Goal: Book appointment/travel/reservation

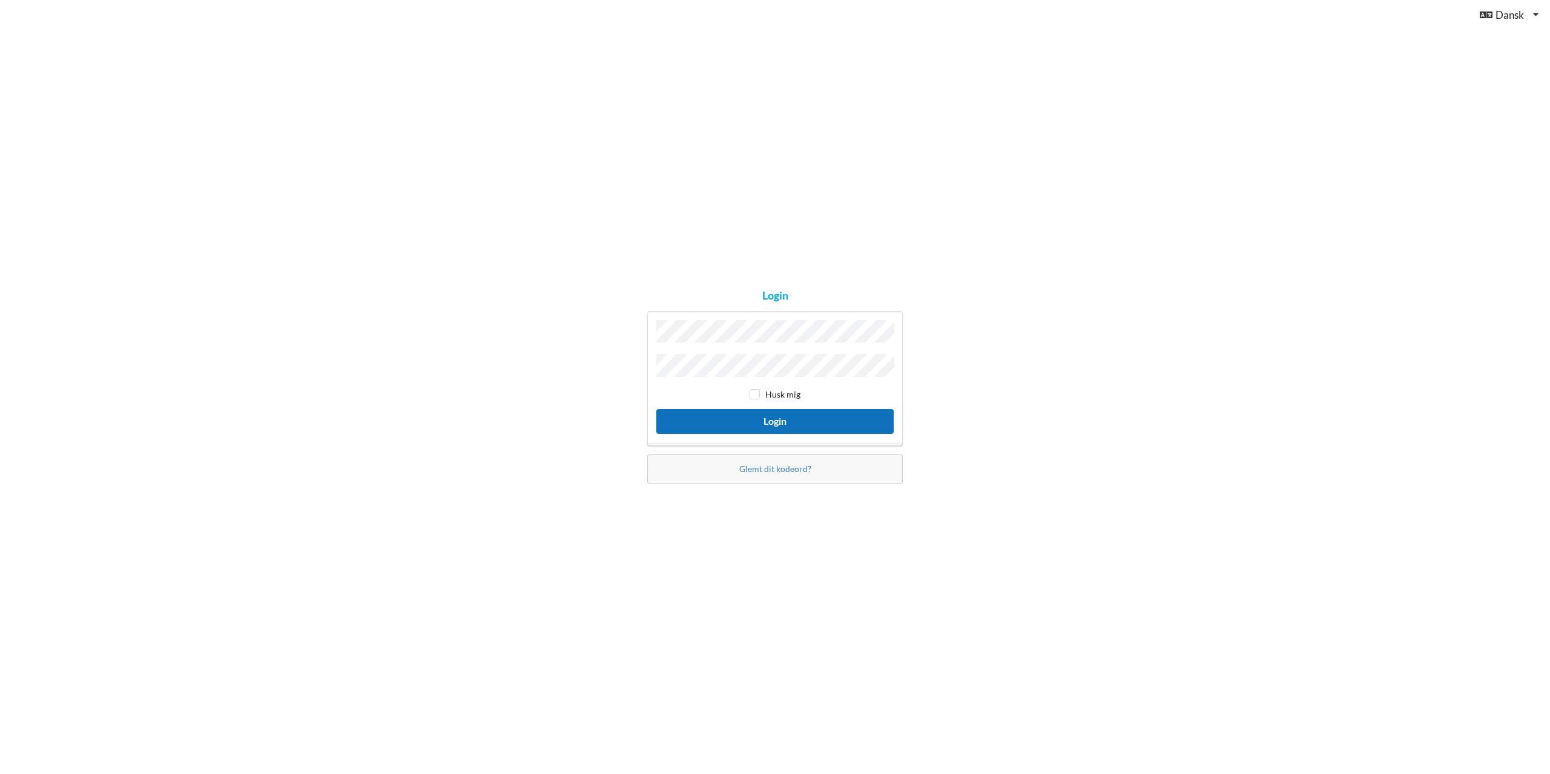
click at [749, 417] on button "Login" at bounding box center [774, 421] width 237 height 25
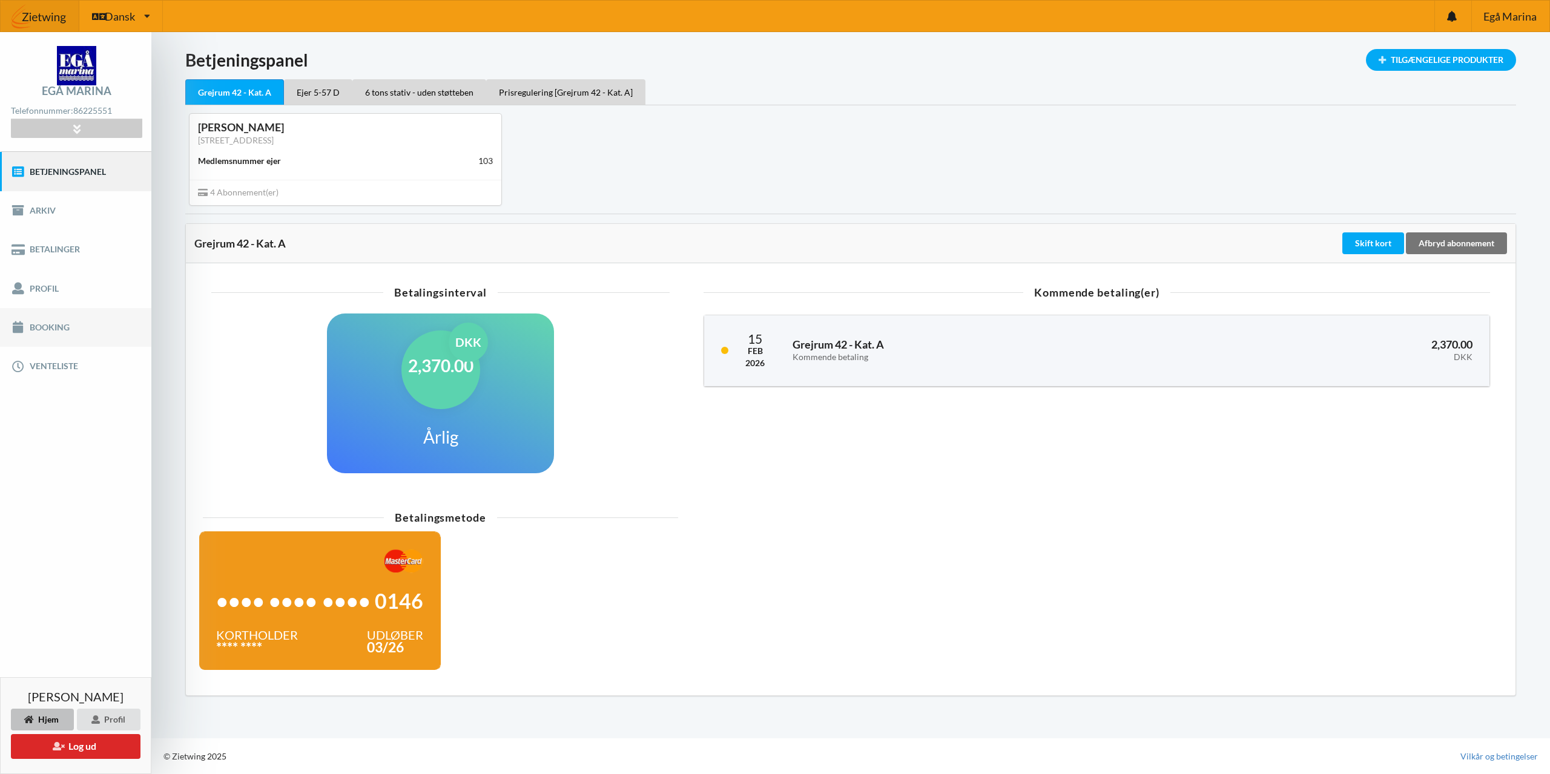
click at [54, 331] on link "Booking" at bounding box center [75, 327] width 151 height 39
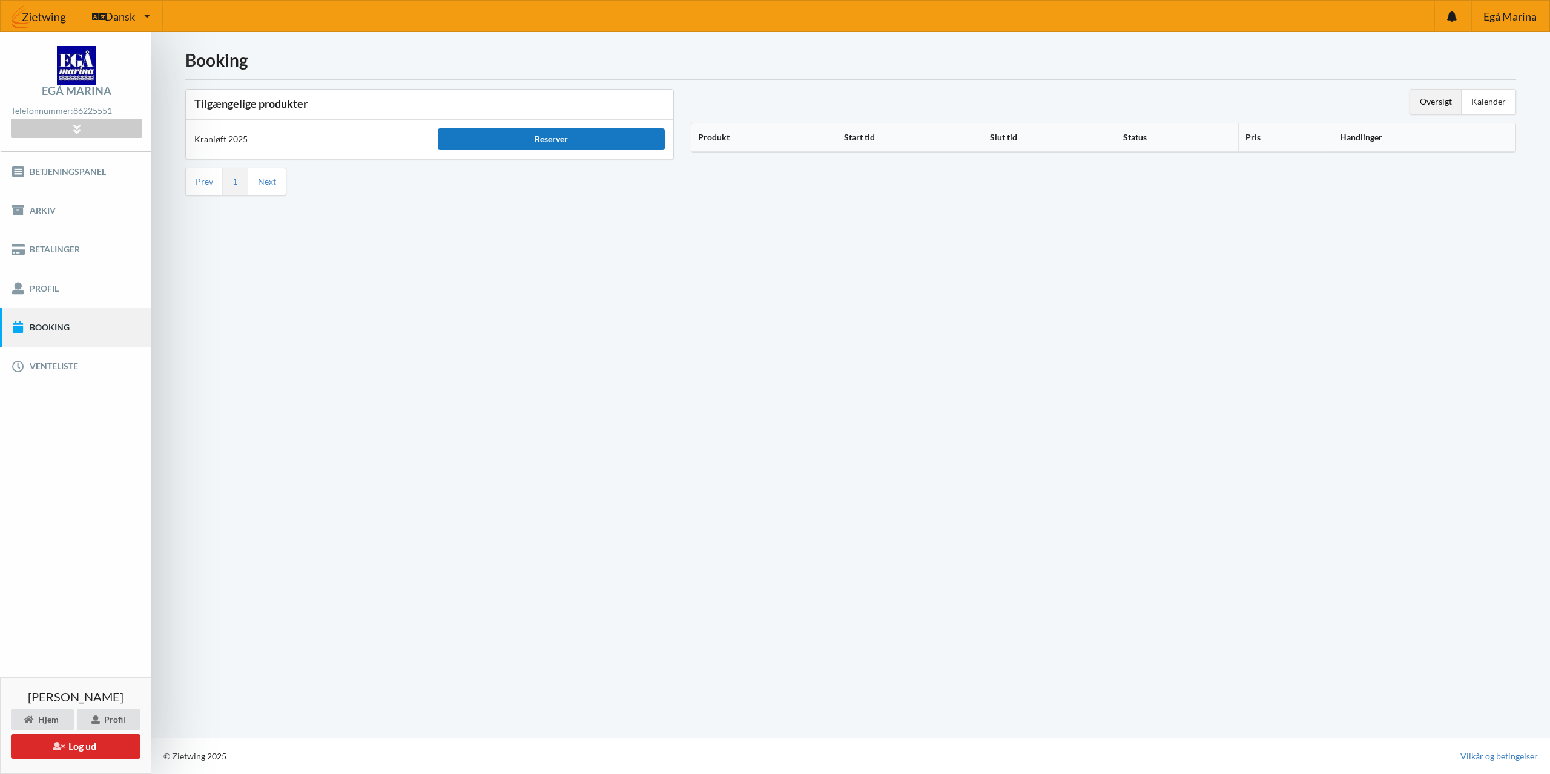
click at [563, 140] on div "Reserver" at bounding box center [551, 139] width 226 height 22
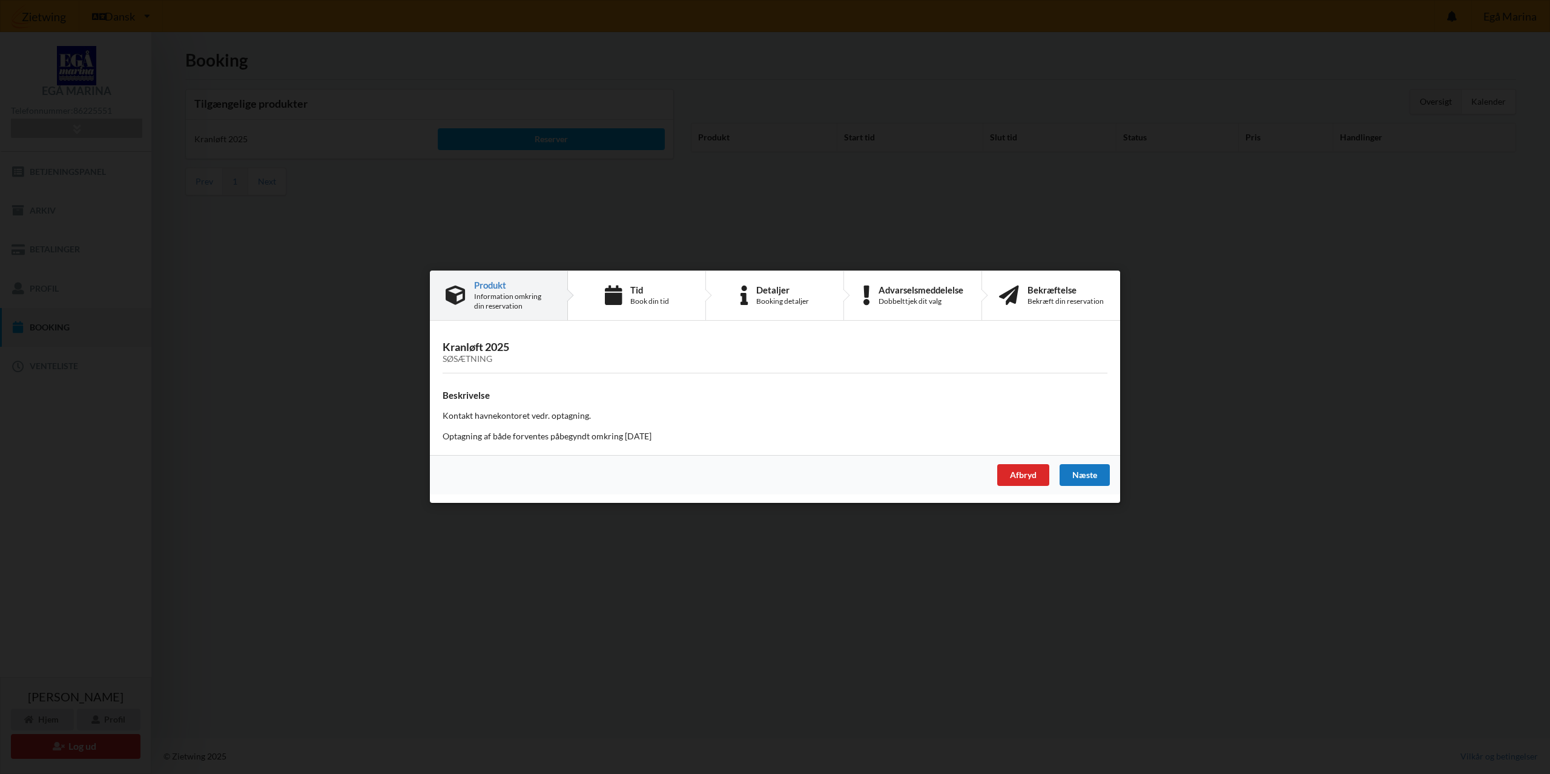
click at [1073, 474] on div "Næste" at bounding box center [1085, 476] width 50 height 22
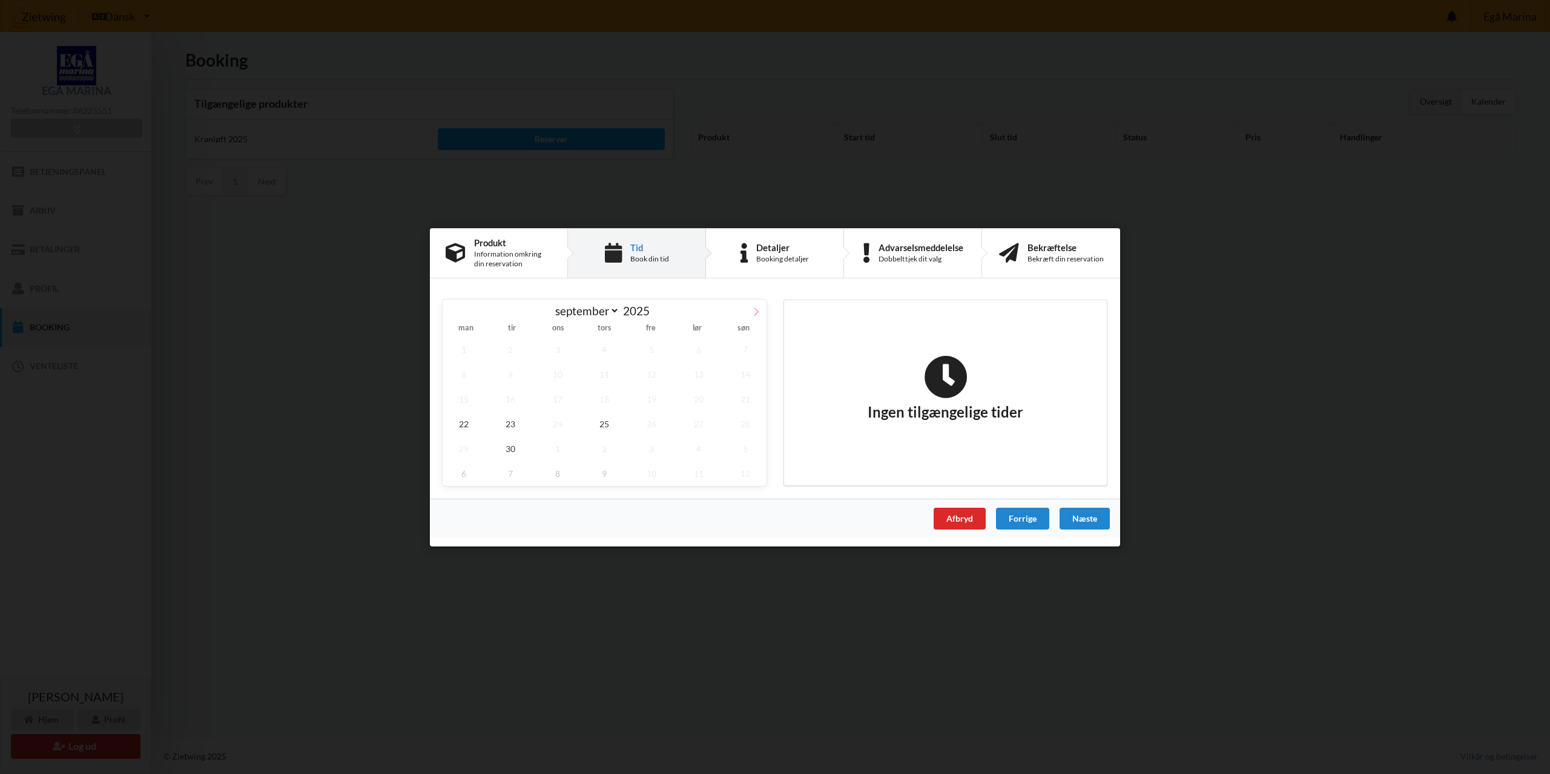
click at [753, 315] on icon at bounding box center [756, 311] width 8 height 8
select select "9"
click at [610, 405] on span "16" at bounding box center [605, 398] width 42 height 25
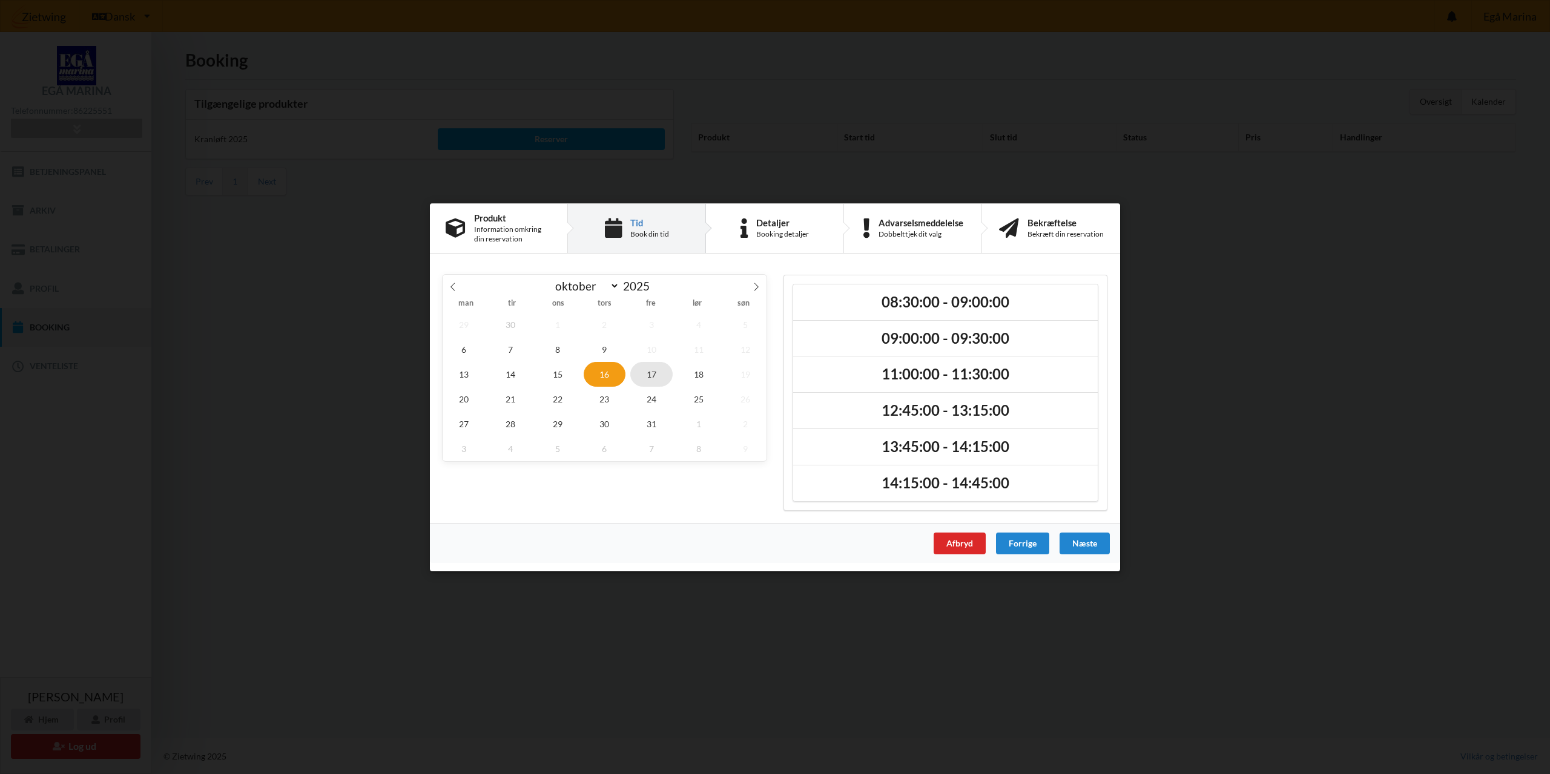
click at [650, 374] on span "17" at bounding box center [651, 374] width 42 height 25
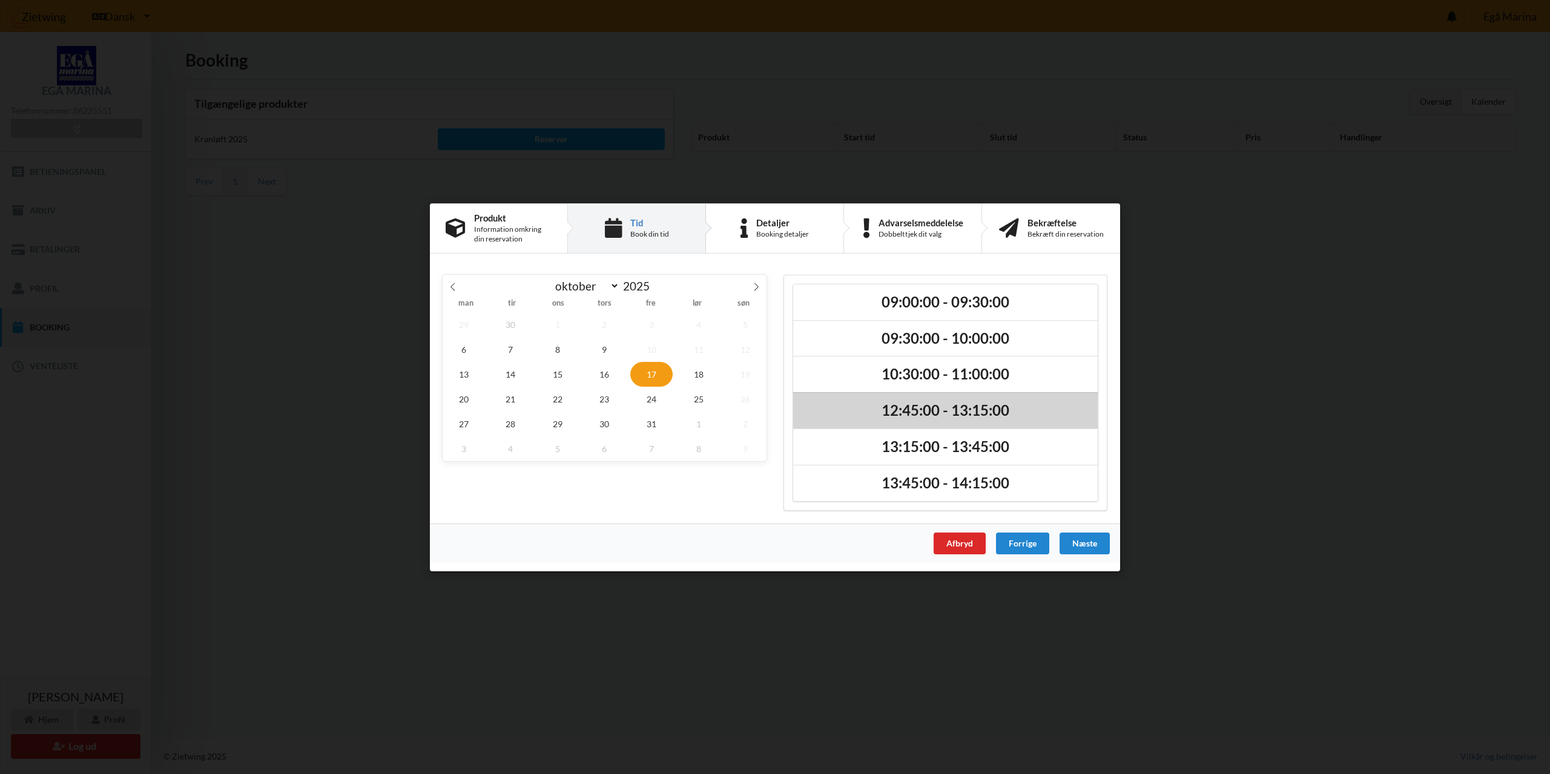
click at [957, 412] on h2 "12:45:00 - 13:15:00" at bounding box center [946, 410] width 288 height 19
click at [1088, 541] on div "Næste" at bounding box center [1085, 543] width 50 height 22
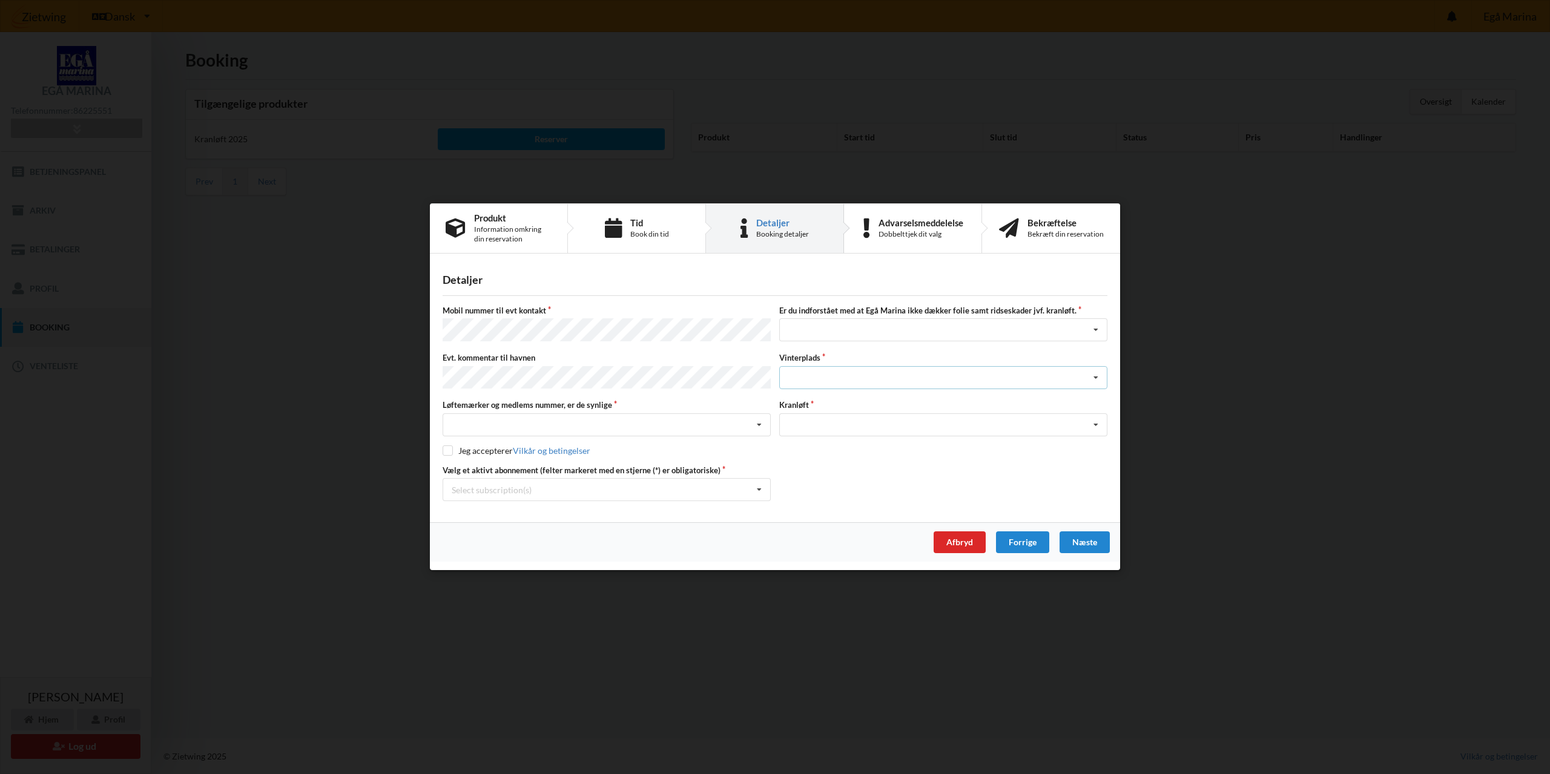
click at [854, 376] on div "Landplads nr. 1 Landplads nr. 2 Landplads nr.3 Landplads nr. 4 Landplads nr. 5 …" at bounding box center [943, 377] width 328 height 23
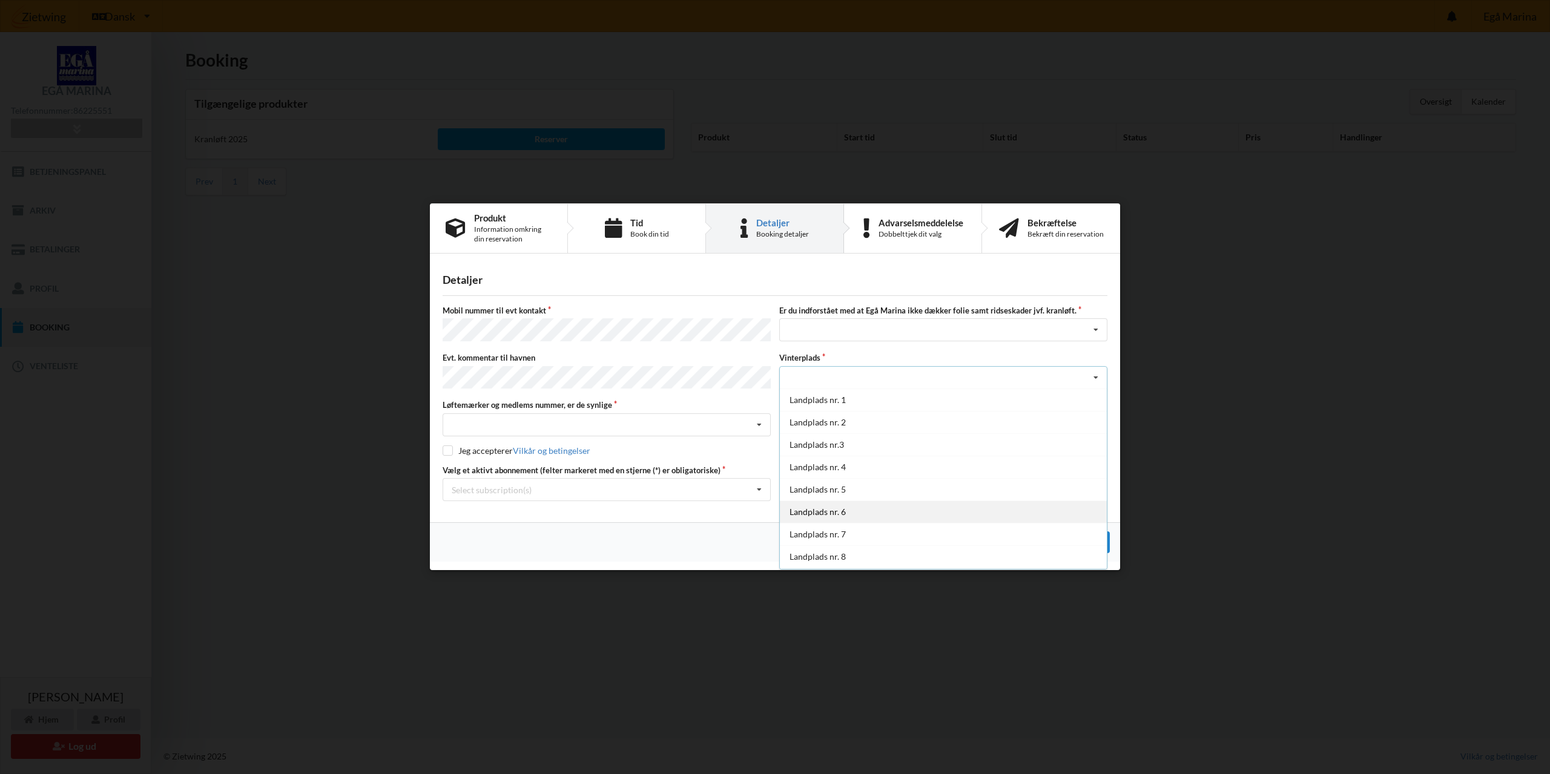
click at [856, 506] on div "Landplads nr. 6" at bounding box center [943, 512] width 327 height 22
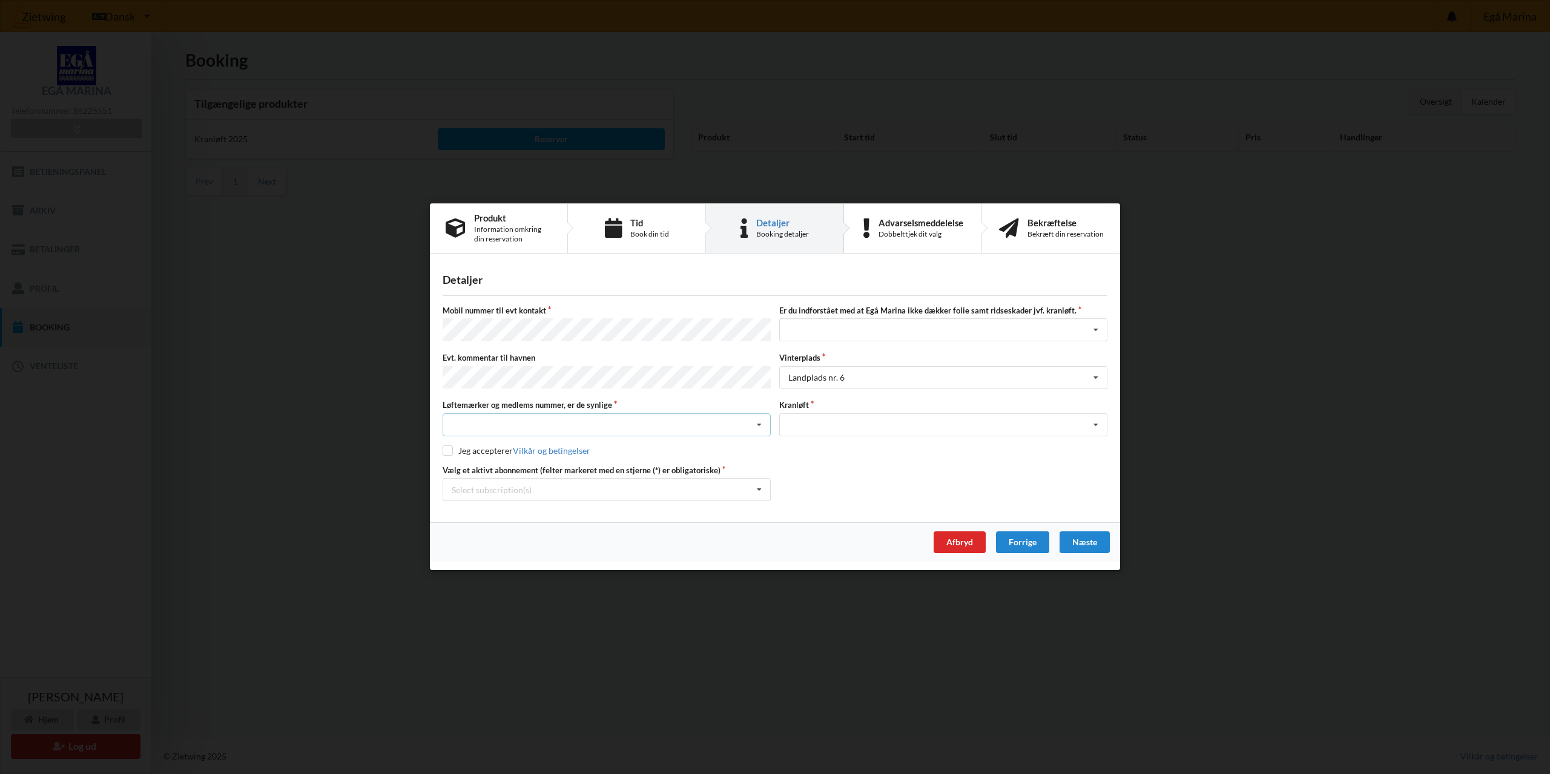
click at [470, 421] on div "Nej, jeg kontakter havnekontoret inden løftet Ja, mine mærker er synlige og int…" at bounding box center [607, 425] width 328 height 23
click at [484, 459] on div "Ja, mine mærker er synlige og intakte" at bounding box center [606, 469] width 327 height 22
click at [753, 489] on icon at bounding box center [759, 491] width 18 height 22
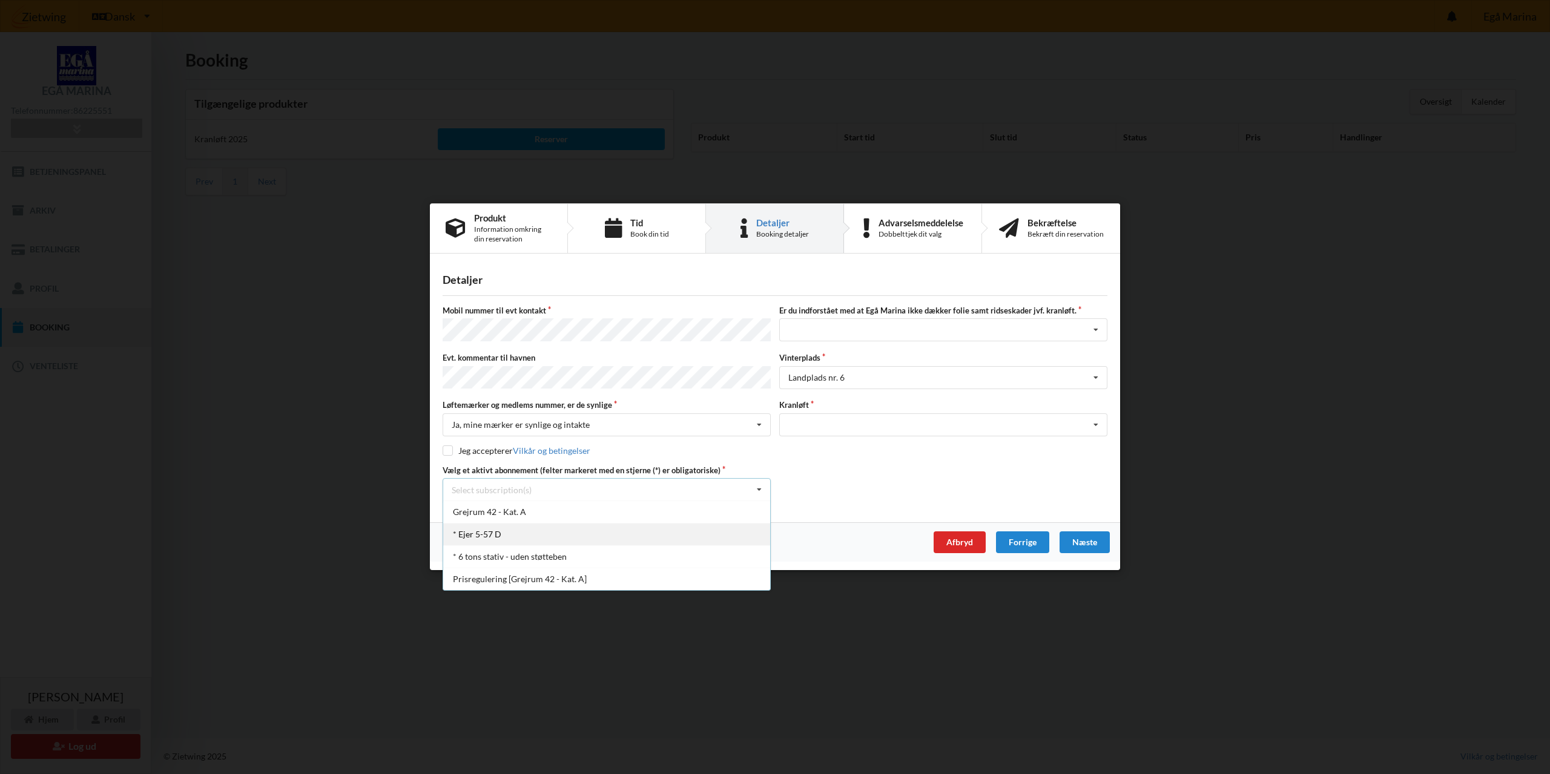
click at [584, 530] on div "* Ejer 5-57 D" at bounding box center [606, 535] width 327 height 22
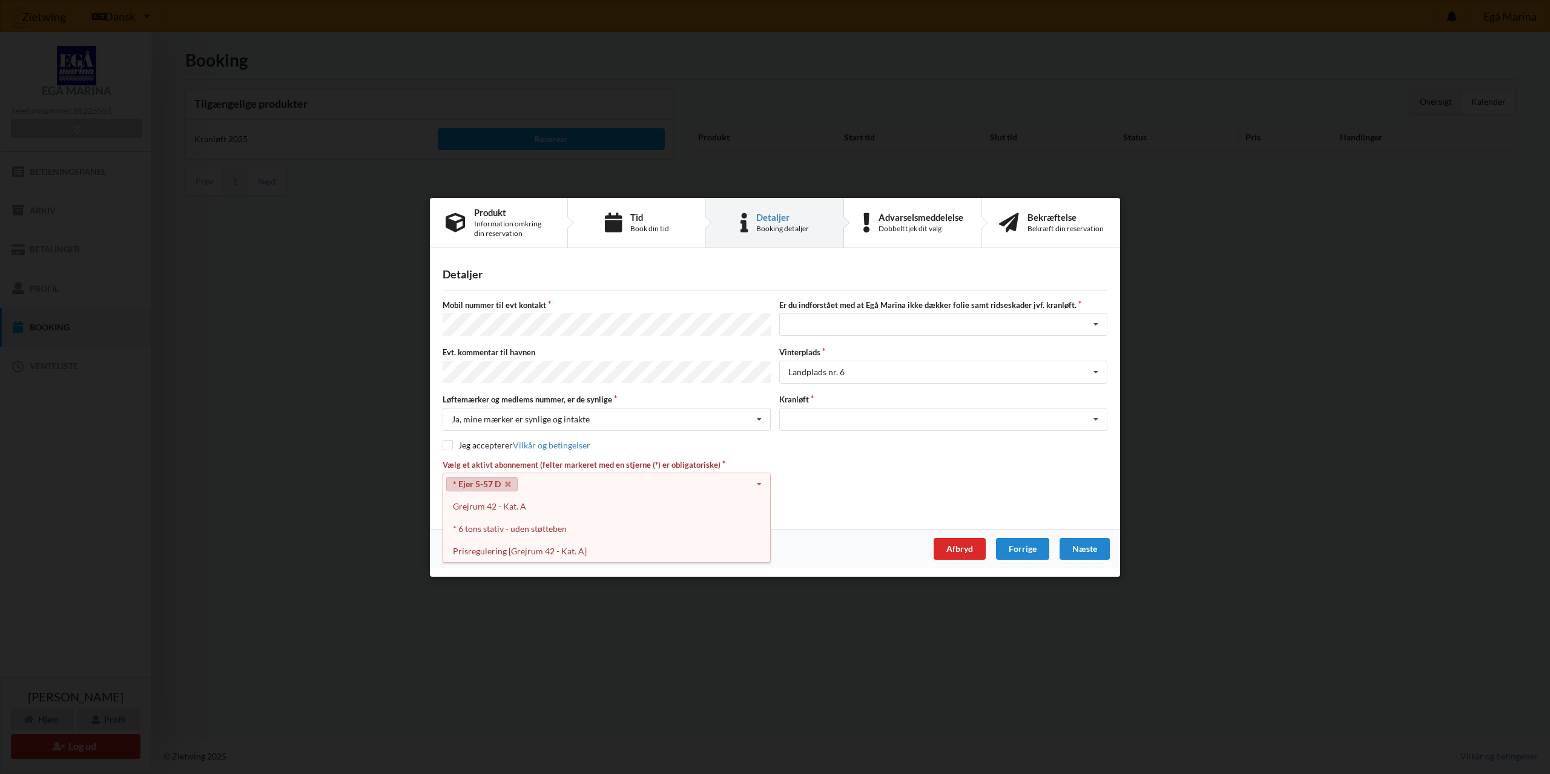
click at [754, 483] on icon at bounding box center [759, 485] width 18 height 22
click at [758, 484] on icon at bounding box center [759, 485] width 18 height 22
click at [538, 482] on div "* Ejer 5-57 D Select subscription(s) Grejrum 42 - Kat. A * Ejer 5-57 D * 6 tons…" at bounding box center [607, 484] width 328 height 23
click at [789, 323] on div "Jeg har tæpper med og tager selv ansvaret for eventuelle folie samt ridseskader…" at bounding box center [943, 324] width 328 height 23
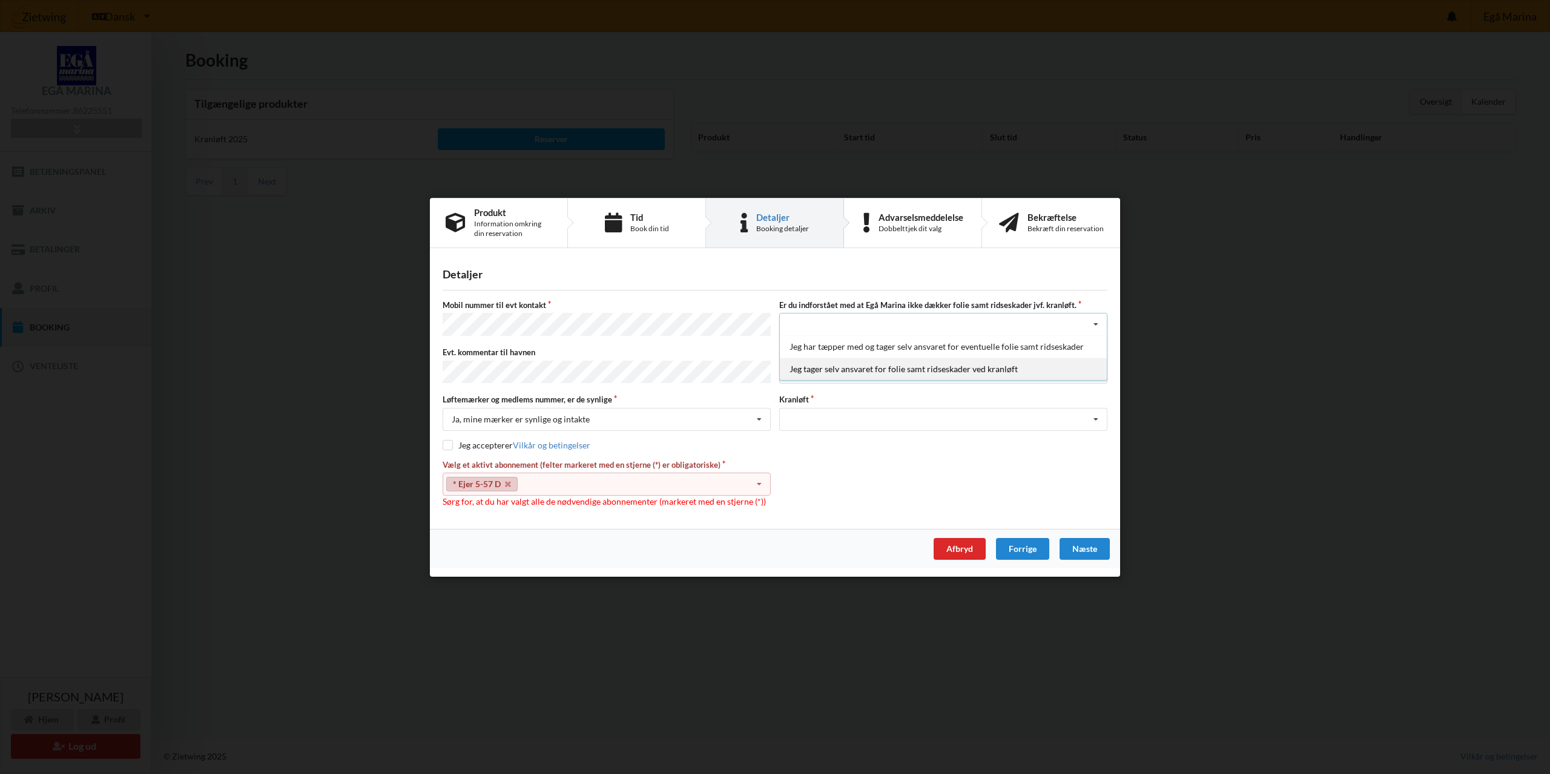
click at [825, 372] on div "Jeg tager selv ansvaret for folie samt ridseskader ved kranløft" at bounding box center [943, 369] width 327 height 22
click at [1094, 417] on icon at bounding box center [1096, 419] width 18 height 22
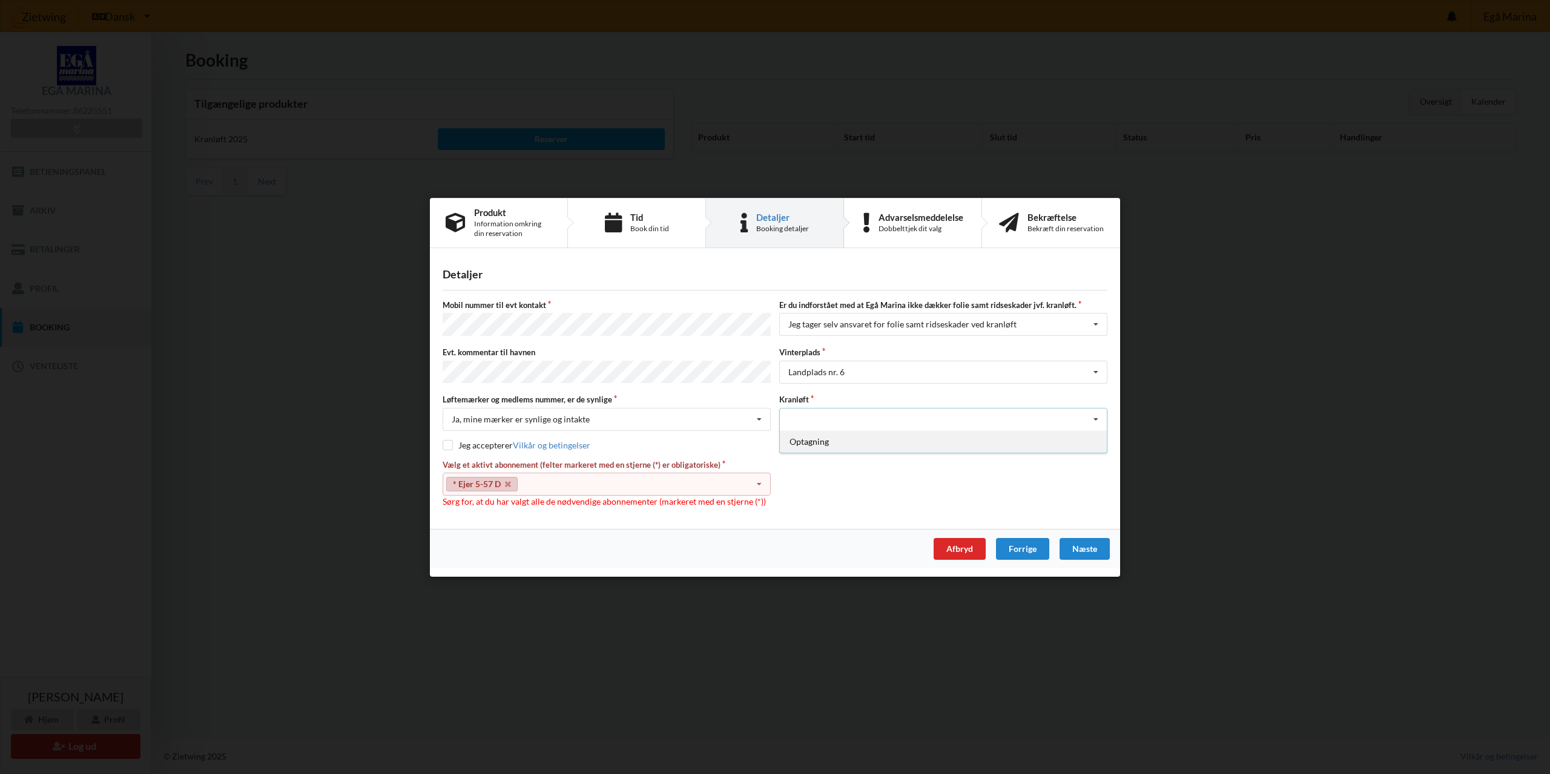
click at [1083, 441] on div "Optagning" at bounding box center [943, 441] width 327 height 22
click at [447, 437] on div "Mobil nummer til evt kontakt Er du indforstået med at Egå Marina ikke dækker fo…" at bounding box center [775, 404] width 665 height 208
click at [446, 443] on input "checkbox" at bounding box center [448, 445] width 10 height 10
checkbox input "true"
click at [1082, 546] on div "Næste" at bounding box center [1085, 549] width 50 height 22
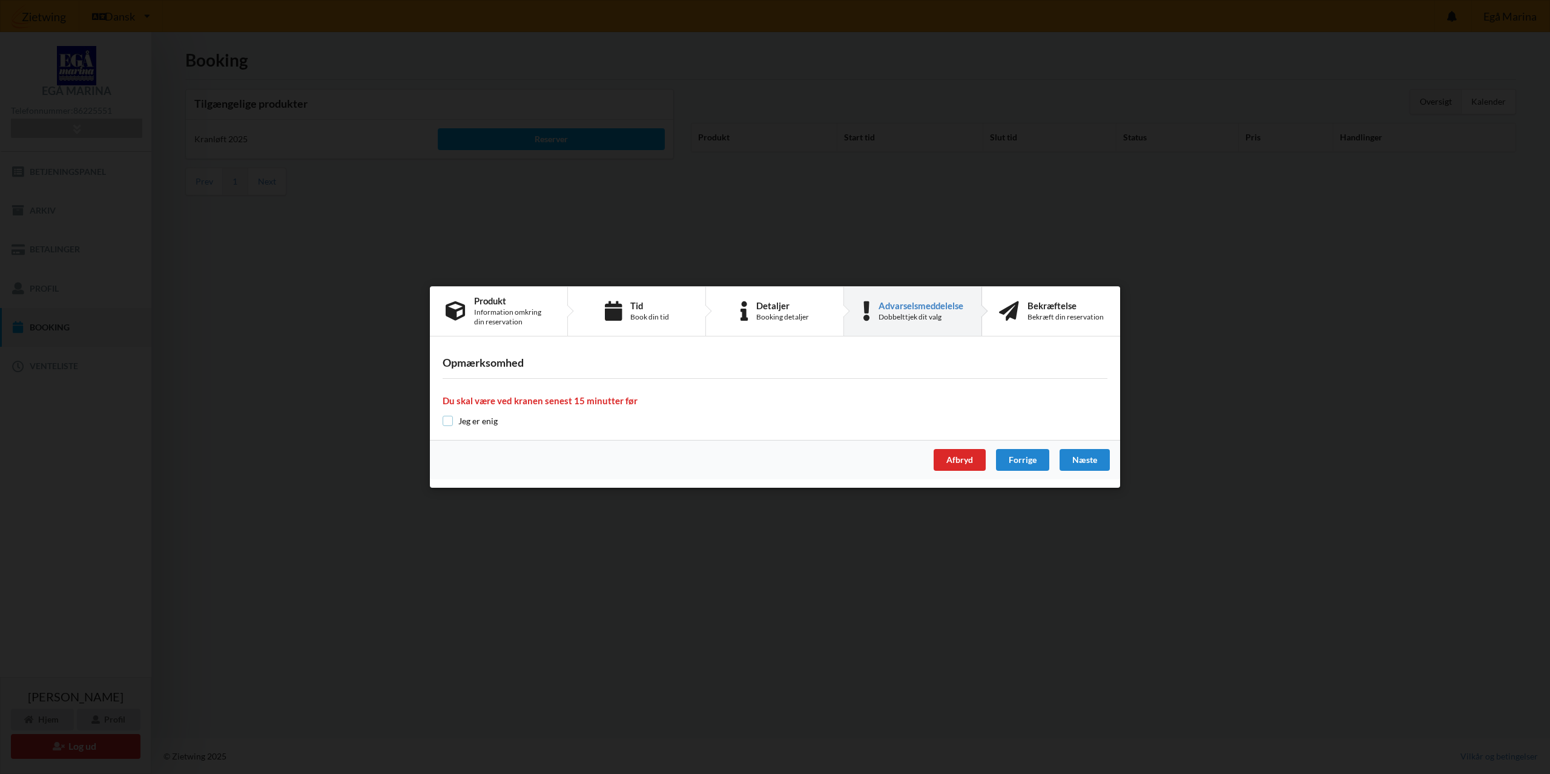
click at [445, 421] on input "checkbox" at bounding box center [448, 421] width 10 height 10
checkbox input "true"
click at [1084, 457] on div "Næste" at bounding box center [1085, 460] width 50 height 22
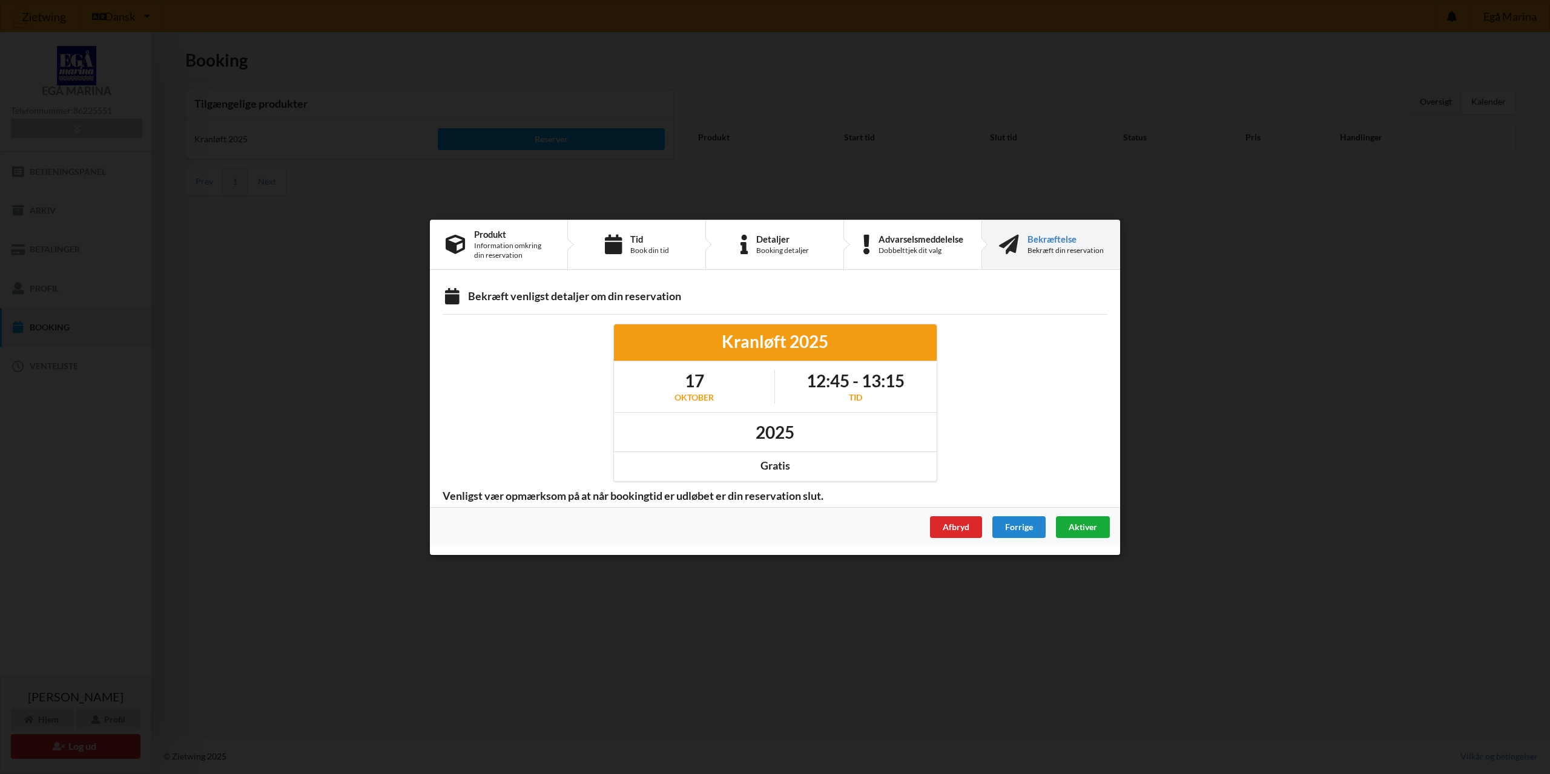
click at [1079, 527] on span "Aktiver" at bounding box center [1083, 526] width 28 height 10
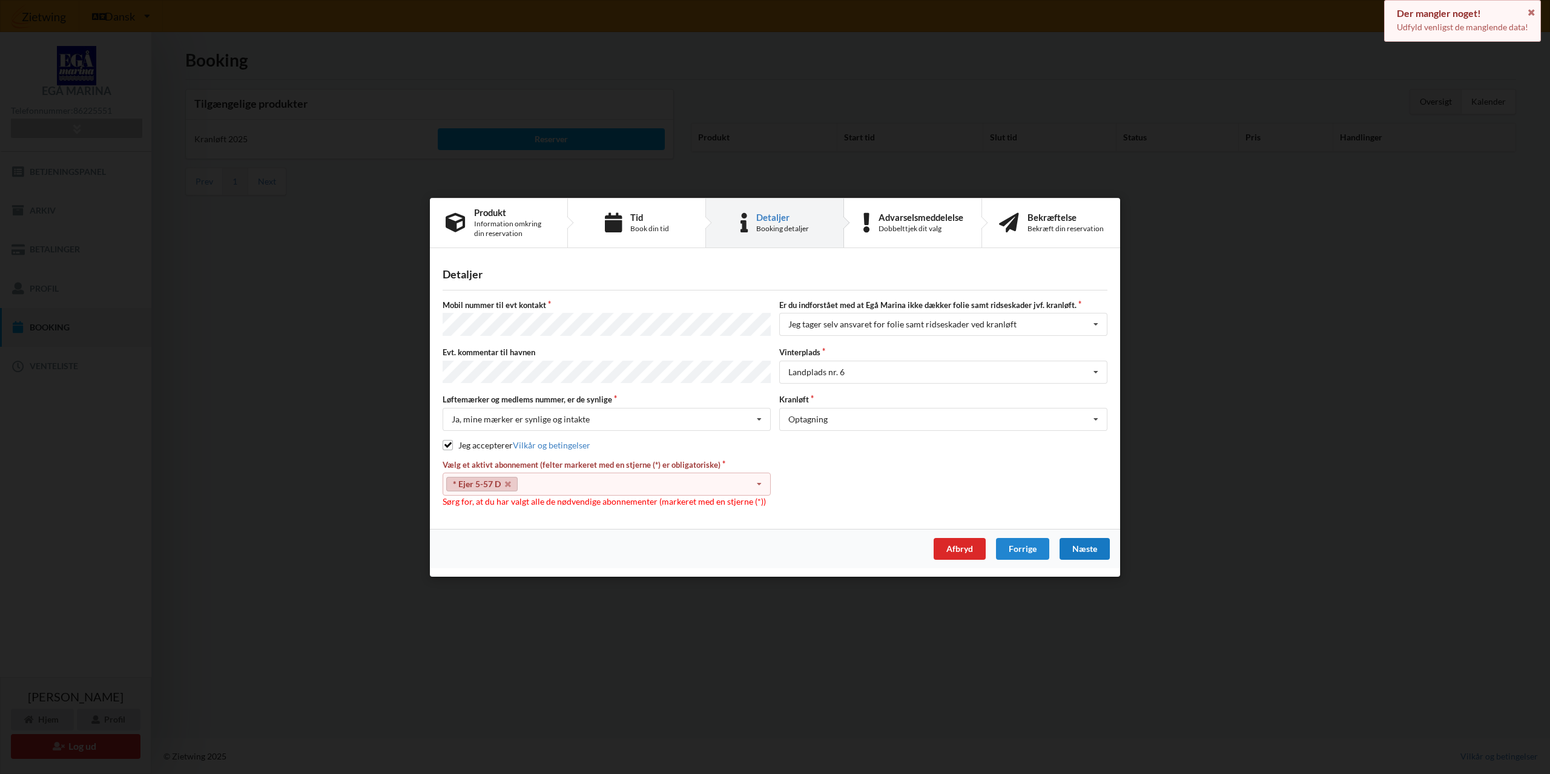
click at [757, 487] on icon at bounding box center [759, 485] width 18 height 22
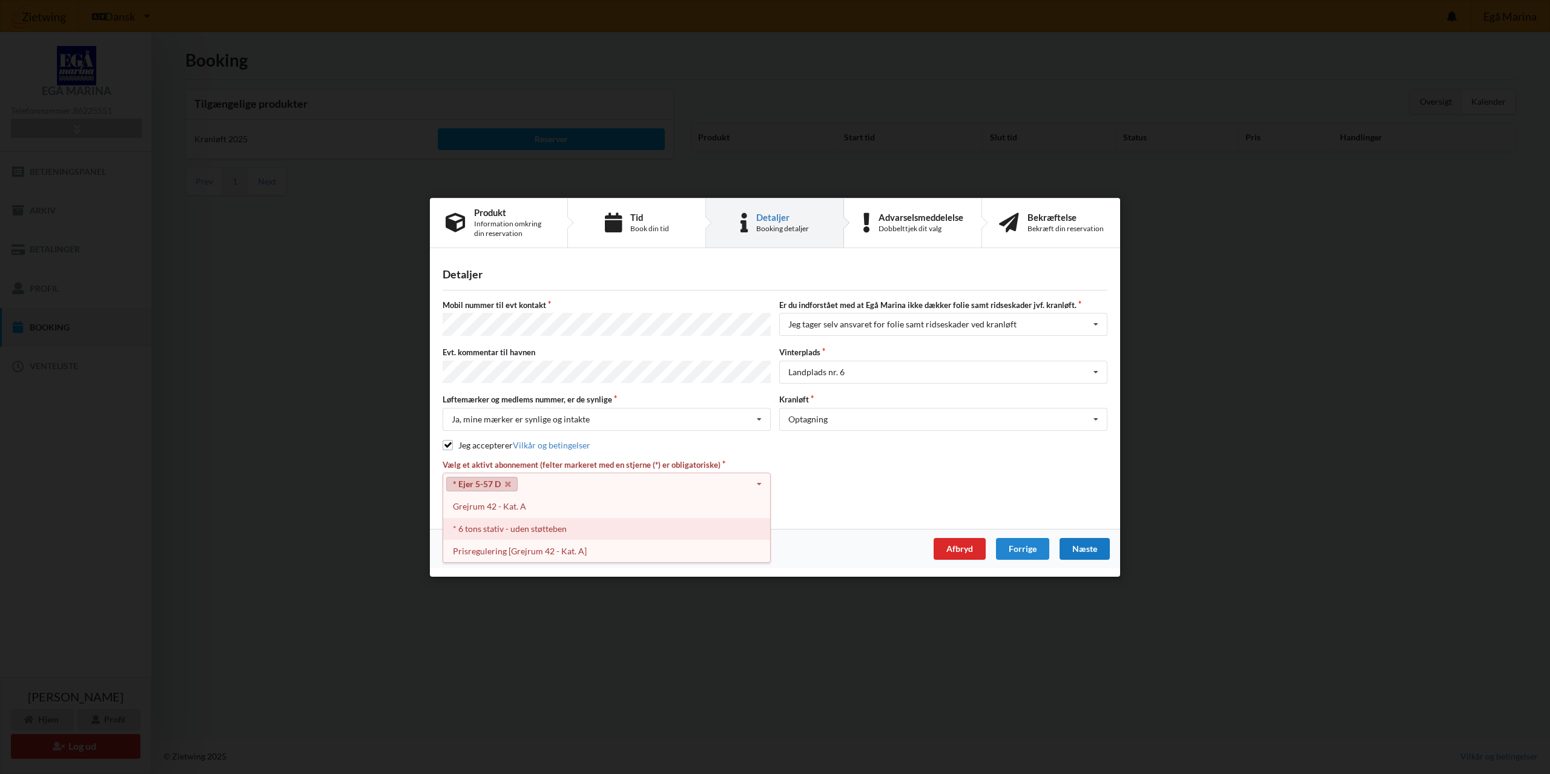
click at [716, 530] on div "* 6 tons stativ - uden støtteben" at bounding box center [606, 529] width 327 height 22
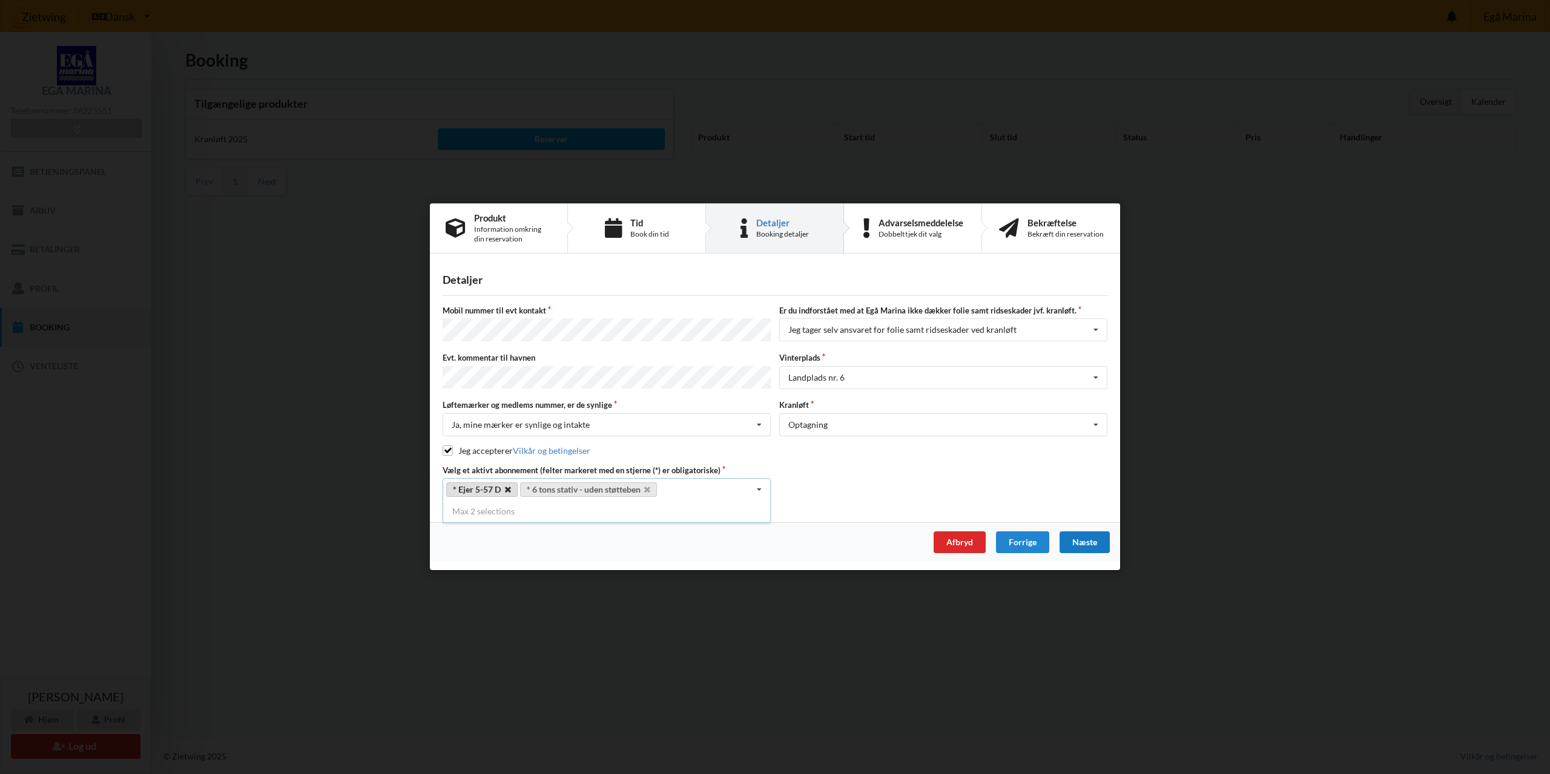
click at [506, 490] on icon at bounding box center [508, 490] width 6 height 8
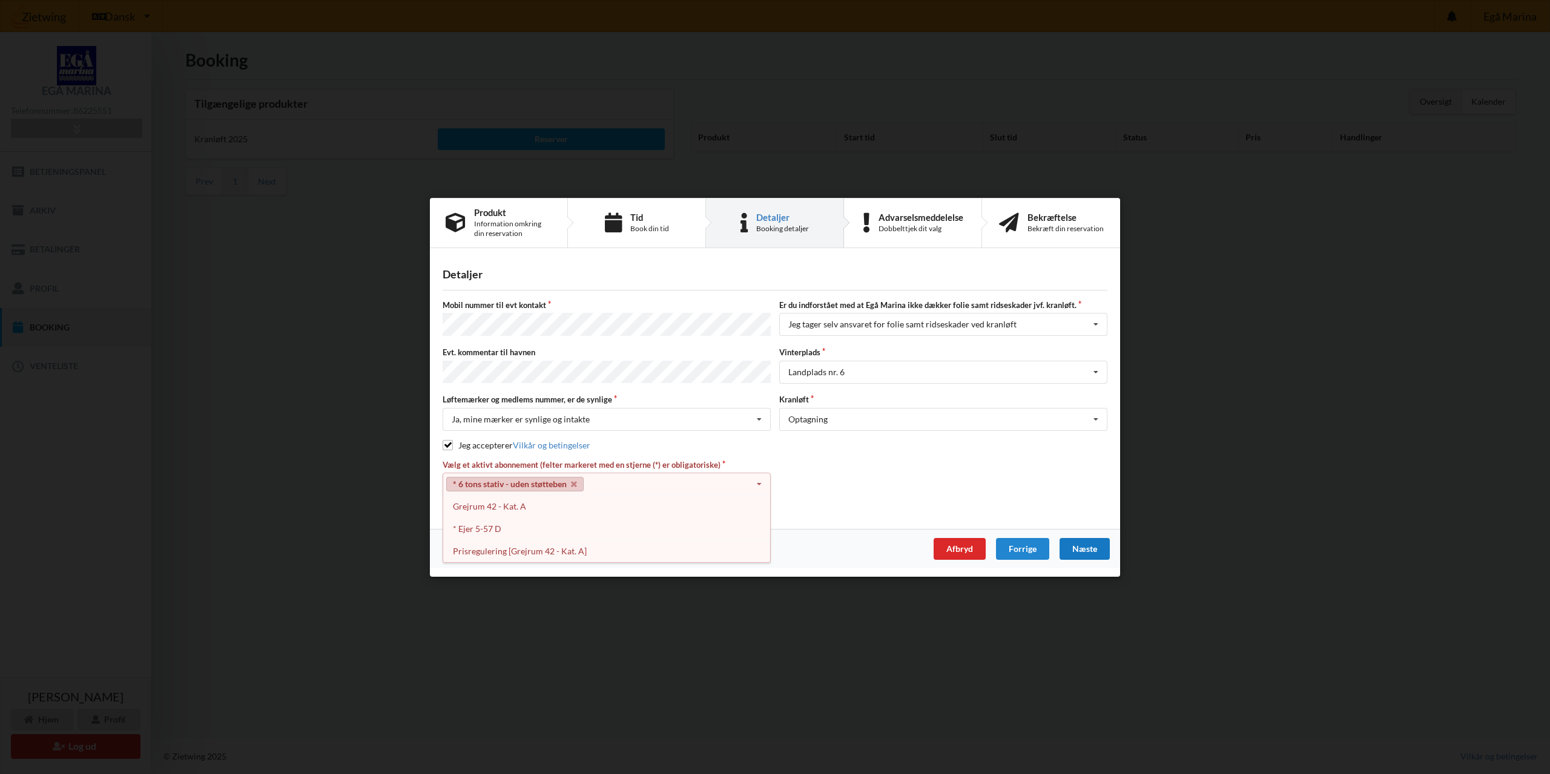
click at [762, 483] on icon at bounding box center [759, 485] width 18 height 22
click at [595, 481] on div "* 6 tons stativ - uden støtteben Select subscription(s) Grejrum 42 - Kat. A * E…" at bounding box center [607, 484] width 328 height 23
click at [527, 524] on div "* Ejer 5-57 D" at bounding box center [606, 529] width 327 height 22
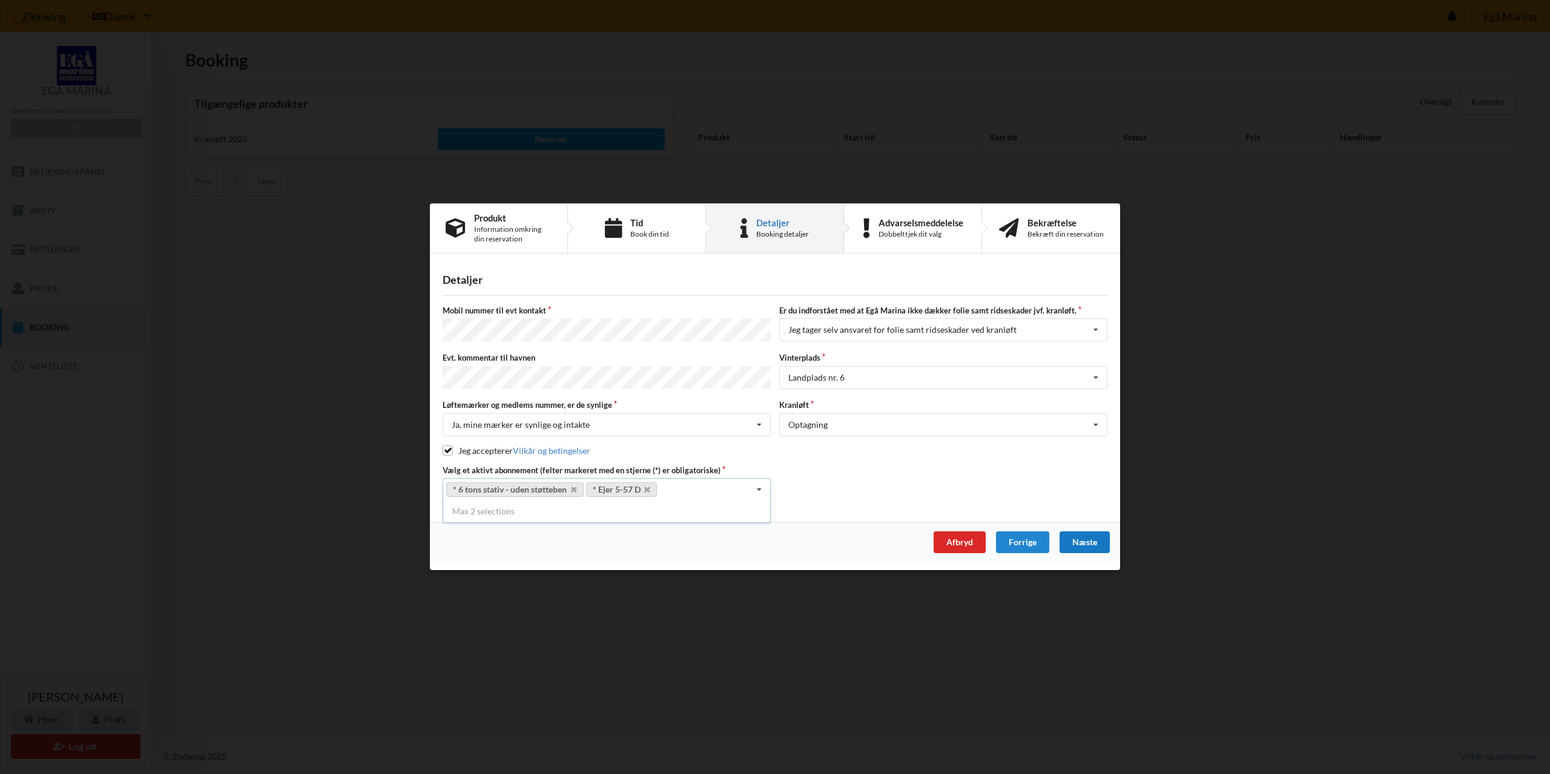
click at [1087, 541] on div "Næste" at bounding box center [1085, 543] width 50 height 22
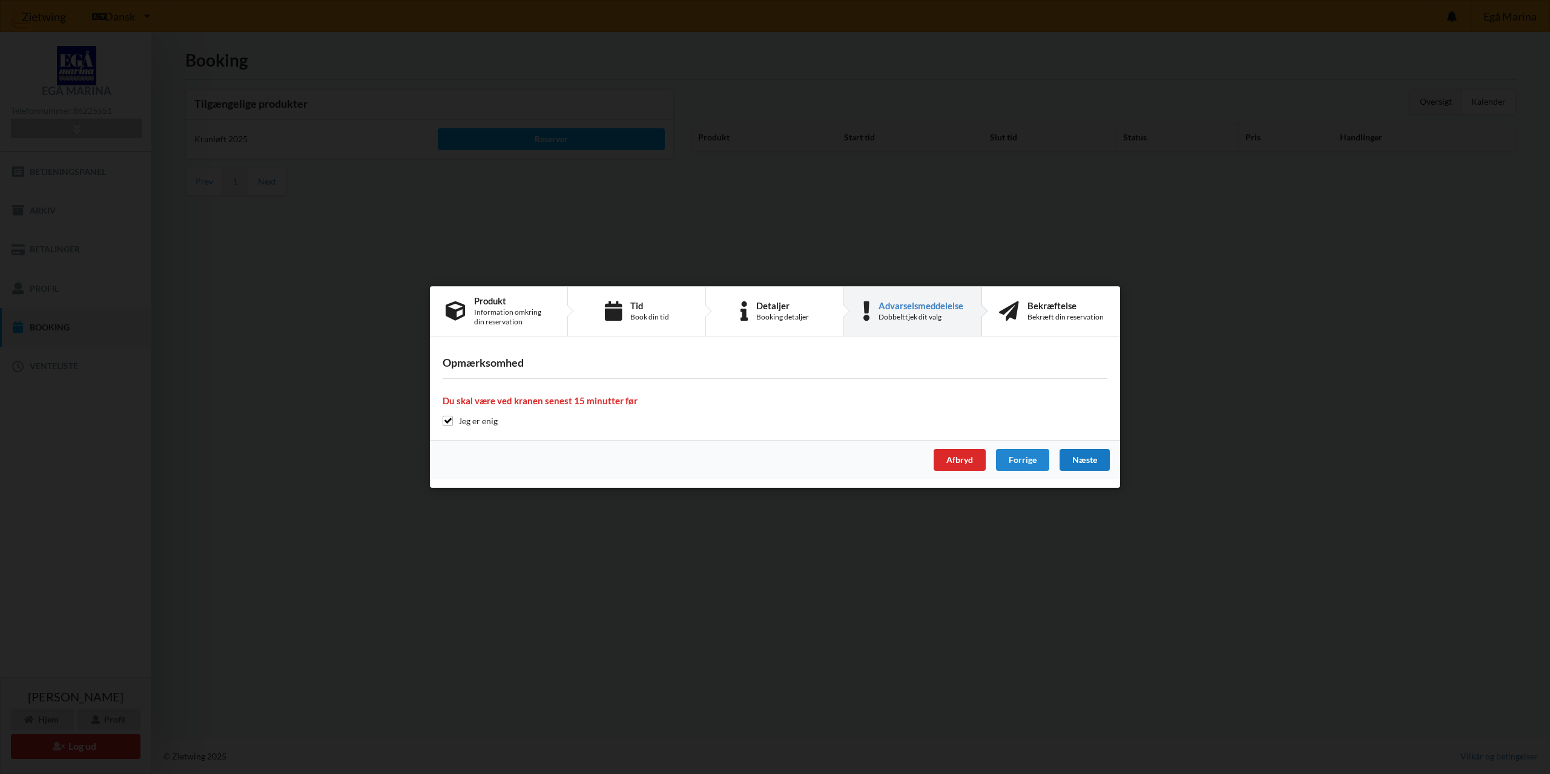
click at [1077, 461] on div "Næste" at bounding box center [1085, 460] width 50 height 22
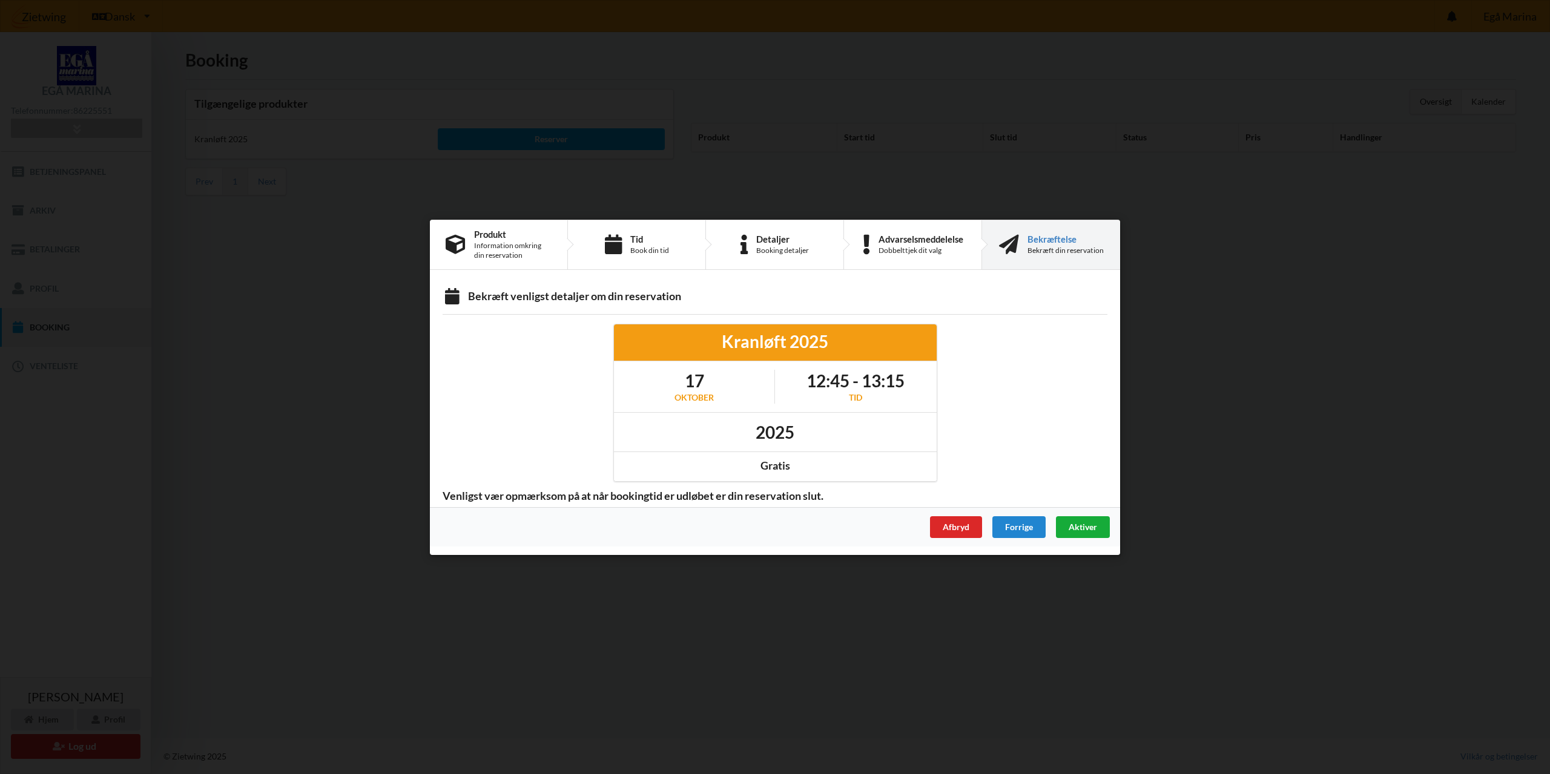
click at [1083, 525] on span "Aktiver" at bounding box center [1083, 526] width 28 height 10
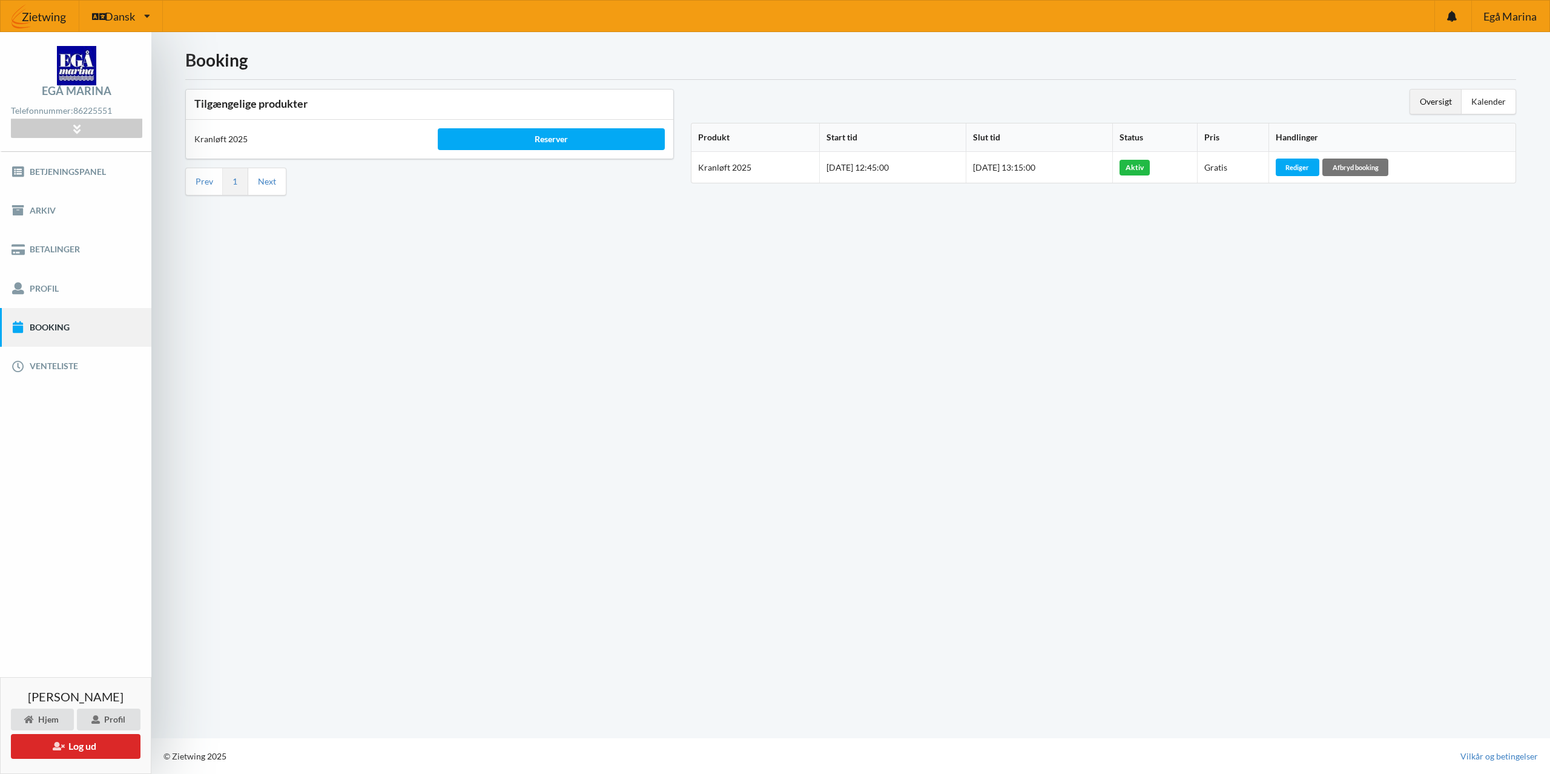
click at [1279, 326] on div "Booking Tilgængelige produkter Kranløft 2025 Reserver Prev 1 Next Oversigt Kale…" at bounding box center [850, 385] width 1399 height 707
click at [1504, 20] on span "Egå Marina" at bounding box center [1510, 16] width 53 height 11
click at [85, 748] on button "Log ud" at bounding box center [76, 747] width 130 height 25
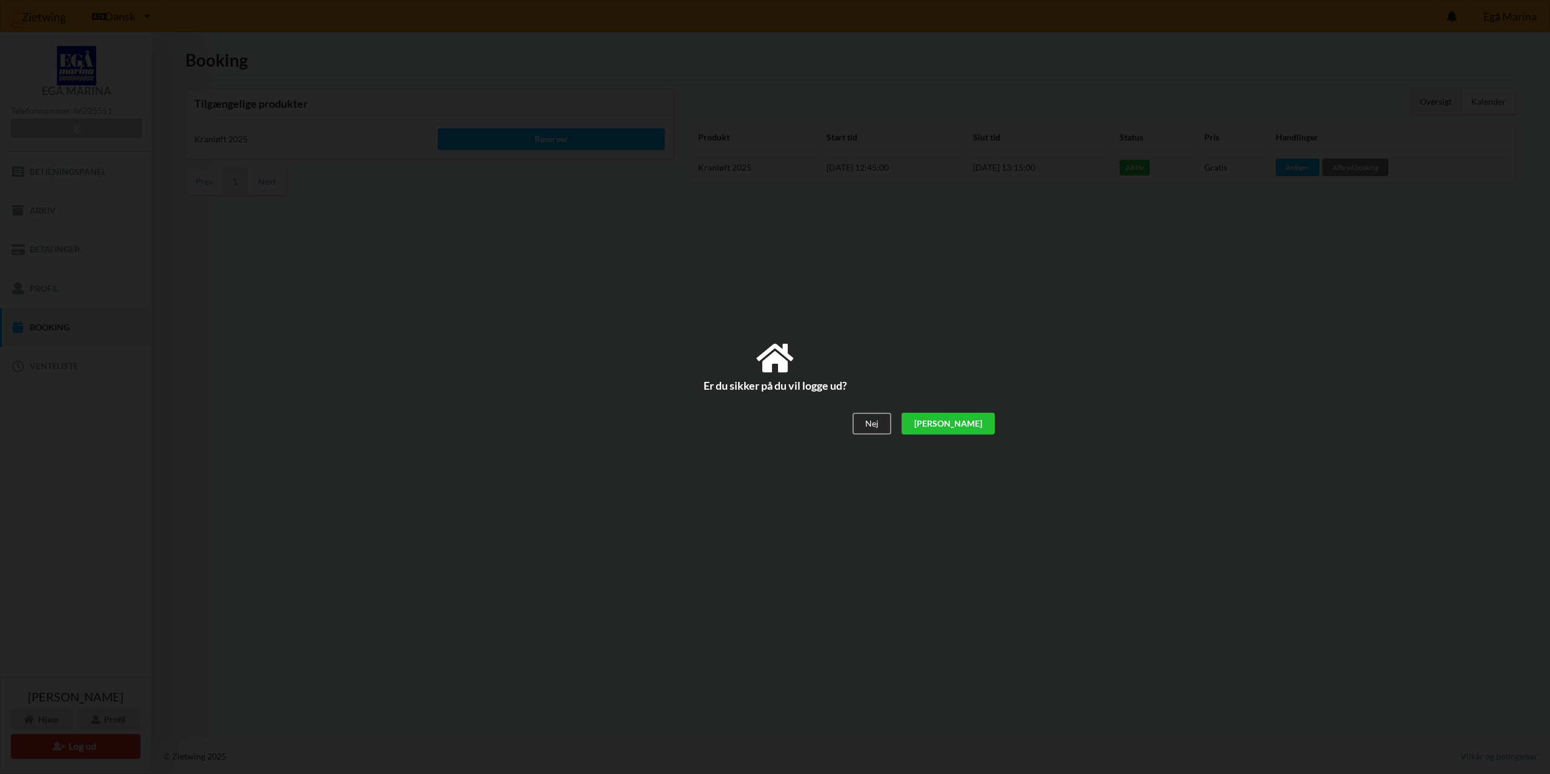
click at [982, 425] on div "[PERSON_NAME]" at bounding box center [948, 424] width 93 height 22
